Goal: Check status: Check status

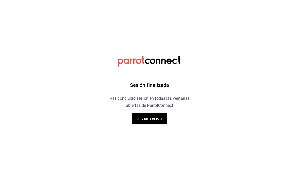
click at [159, 117] on button "Iniciar sesión" at bounding box center [149, 118] width 35 height 11
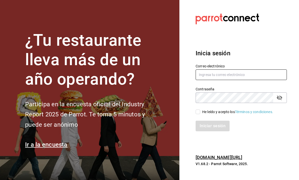
click at [222, 80] on input "text" at bounding box center [240, 75] width 91 height 11
type input "animal.puebla@grupocosteno.com"
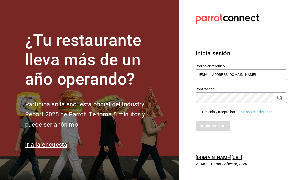
click at [208, 132] on div "Iniciar sesión" at bounding box center [240, 126] width 91 height 11
click at [199, 114] on input "He leído y acepto los Términos y condiciones." at bounding box center [197, 112] width 5 height 5
checkbox input "true"
click at [206, 132] on button "Iniciar sesión" at bounding box center [212, 126] width 34 height 11
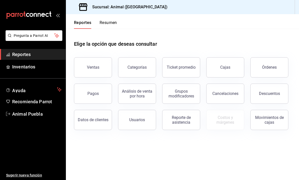
click at [272, 73] on button "Órdenes" at bounding box center [269, 67] width 38 height 20
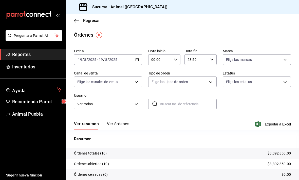
click at [108, 126] on button "Ver órdenes" at bounding box center [118, 126] width 22 height 9
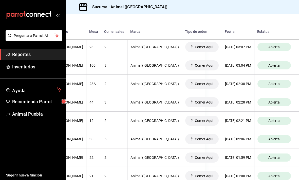
scroll to position [155, 102]
click at [276, 140] on span "Abierta" at bounding box center [273, 140] width 15 height 4
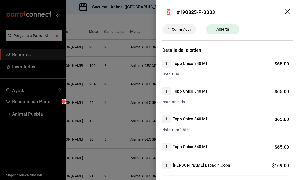
scroll to position [0, 0]
click at [290, 10] on icon "drag" at bounding box center [288, 12] width 6 height 6
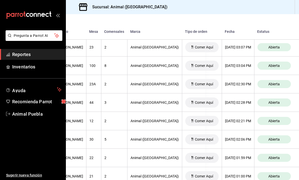
scroll to position [16, 0]
click at [274, 136] on div "Abierta" at bounding box center [273, 140] width 33 height 8
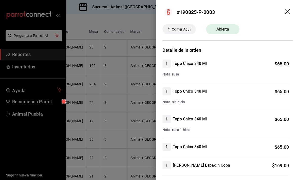
scroll to position [0, 0]
click at [287, 11] on icon "drag" at bounding box center [288, 12] width 6 height 6
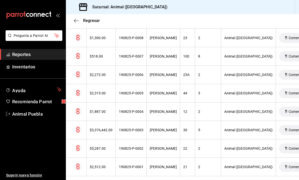
scroll to position [155, 102]
